Goal: Information Seeking & Learning: Check status

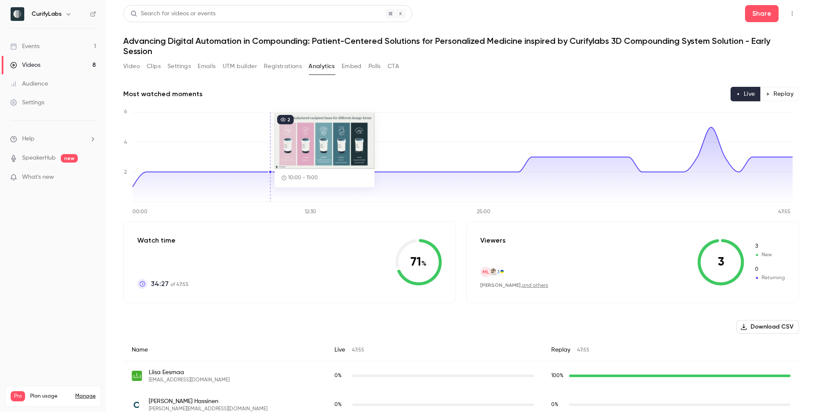
scroll to position [123, 0]
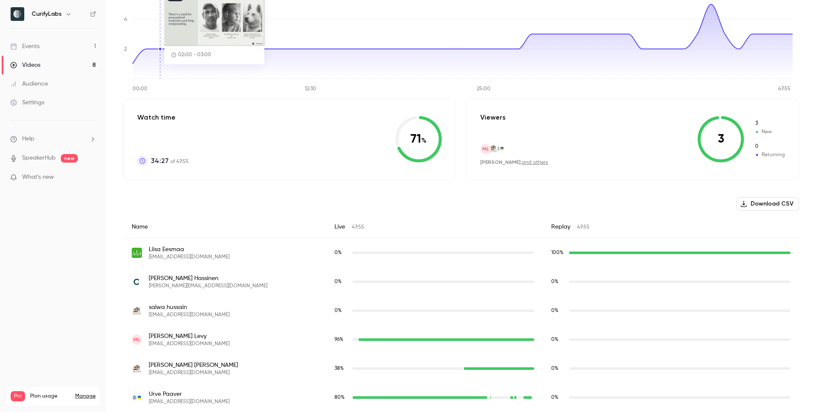
click at [27, 43] on div "Events" at bounding box center [24, 46] width 29 height 9
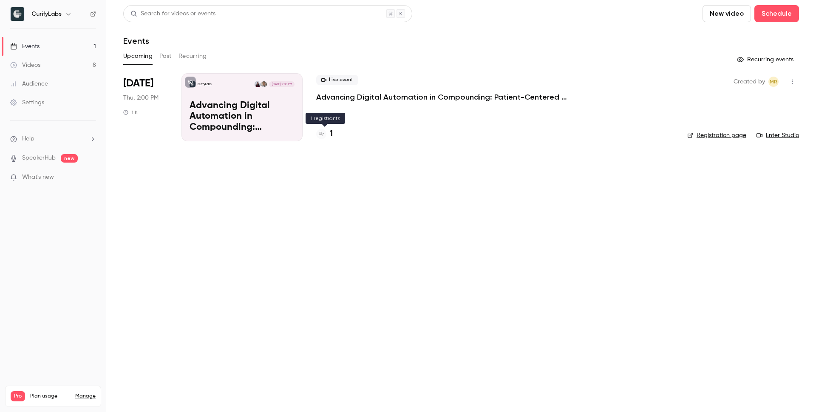
click at [331, 133] on h4 "1" at bounding box center [331, 133] width 3 height 11
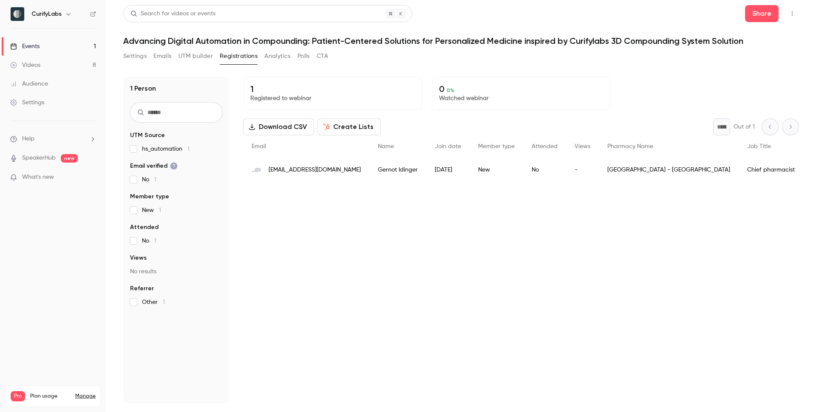
click at [371, 208] on div "1 Registered to webinar 0 0 % Watched webinar Download CSV Create Lists * Out o…" at bounding box center [521, 240] width 556 height 327
